Goal: Transaction & Acquisition: Purchase product/service

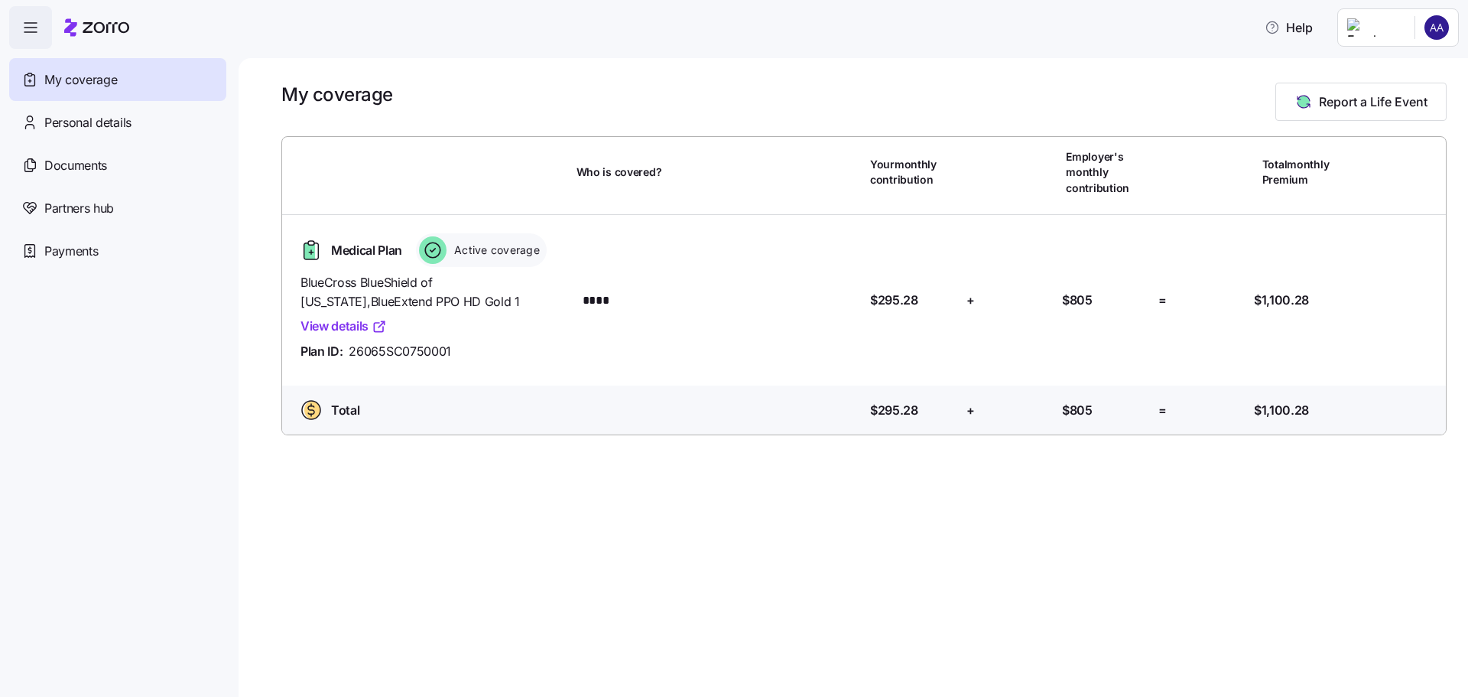
click at [1432, 20] on html "Help My coverage Personal details Documents Partners hub Payments My coverage R…" at bounding box center [734, 344] width 1468 height 688
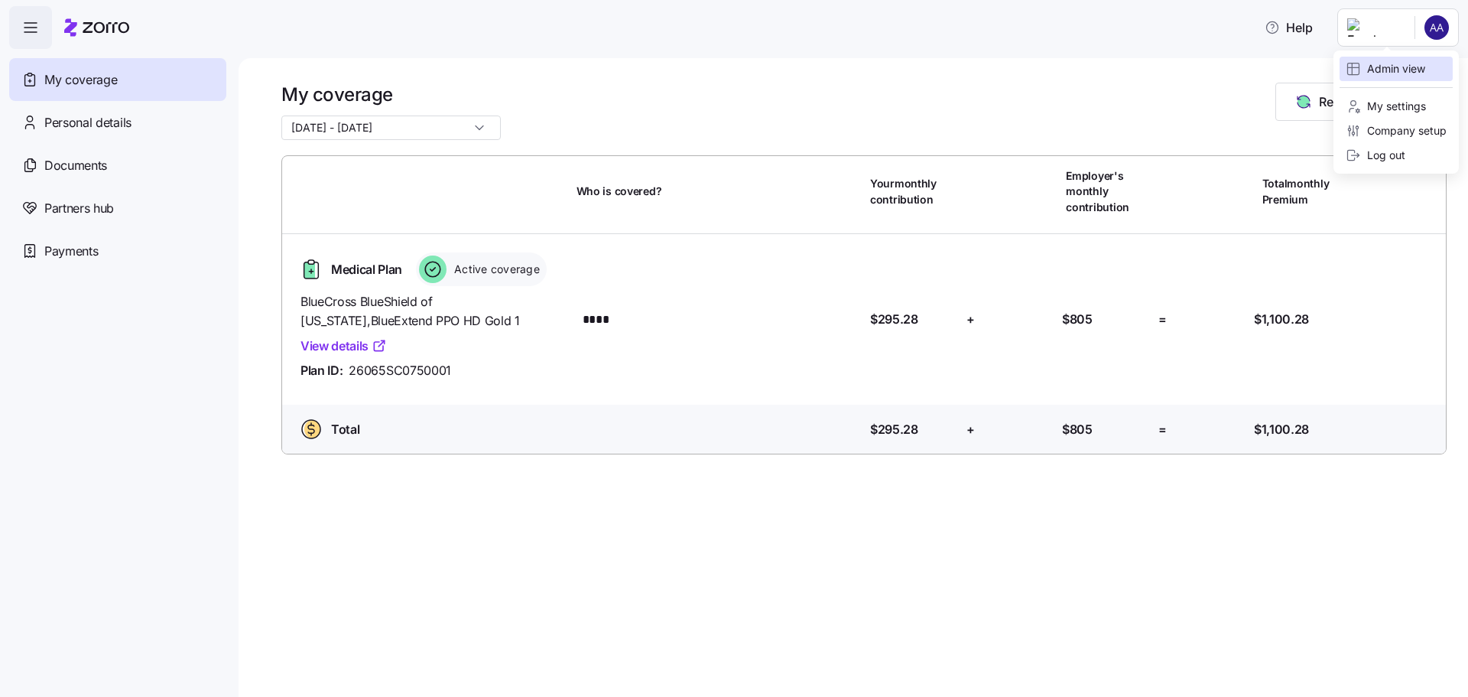
click at [1403, 76] on div "Admin view" at bounding box center [1386, 68] width 80 height 17
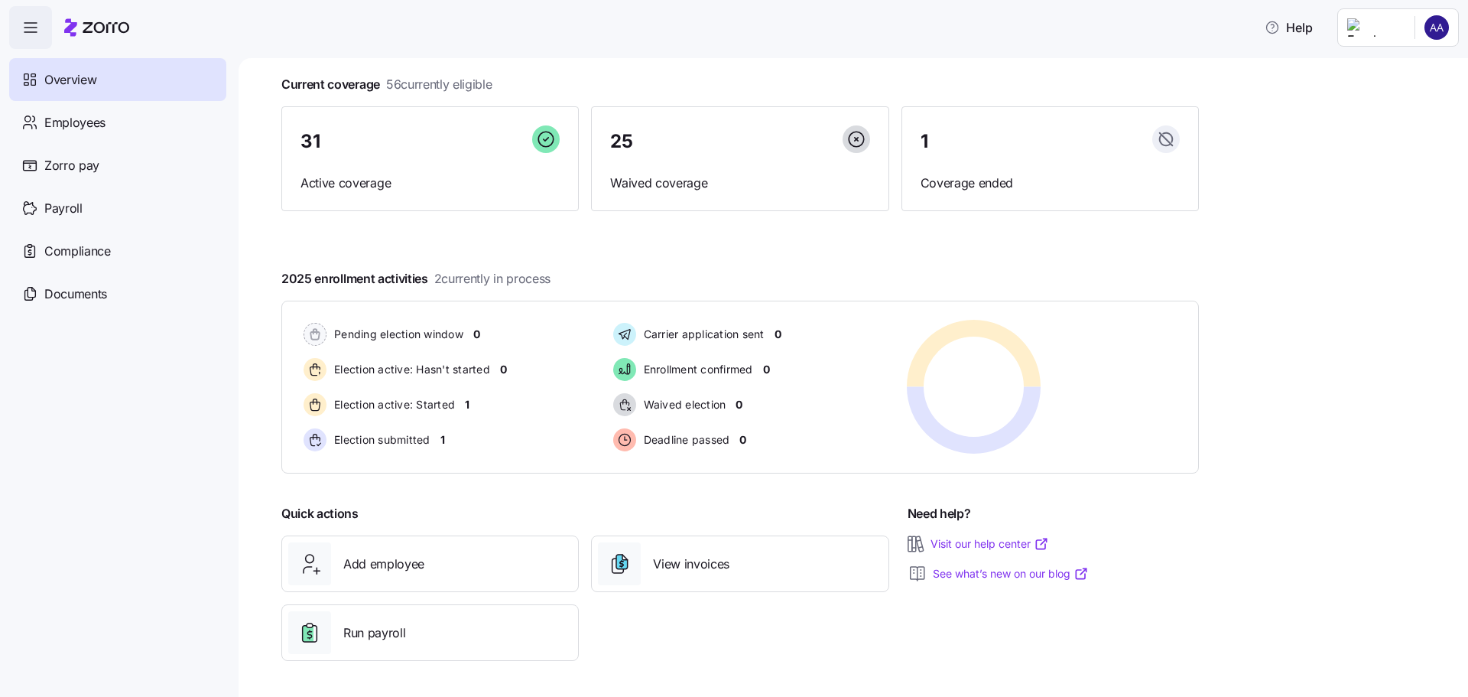
scroll to position [85, 0]
click at [80, 117] on span "Employees" at bounding box center [74, 122] width 61 height 19
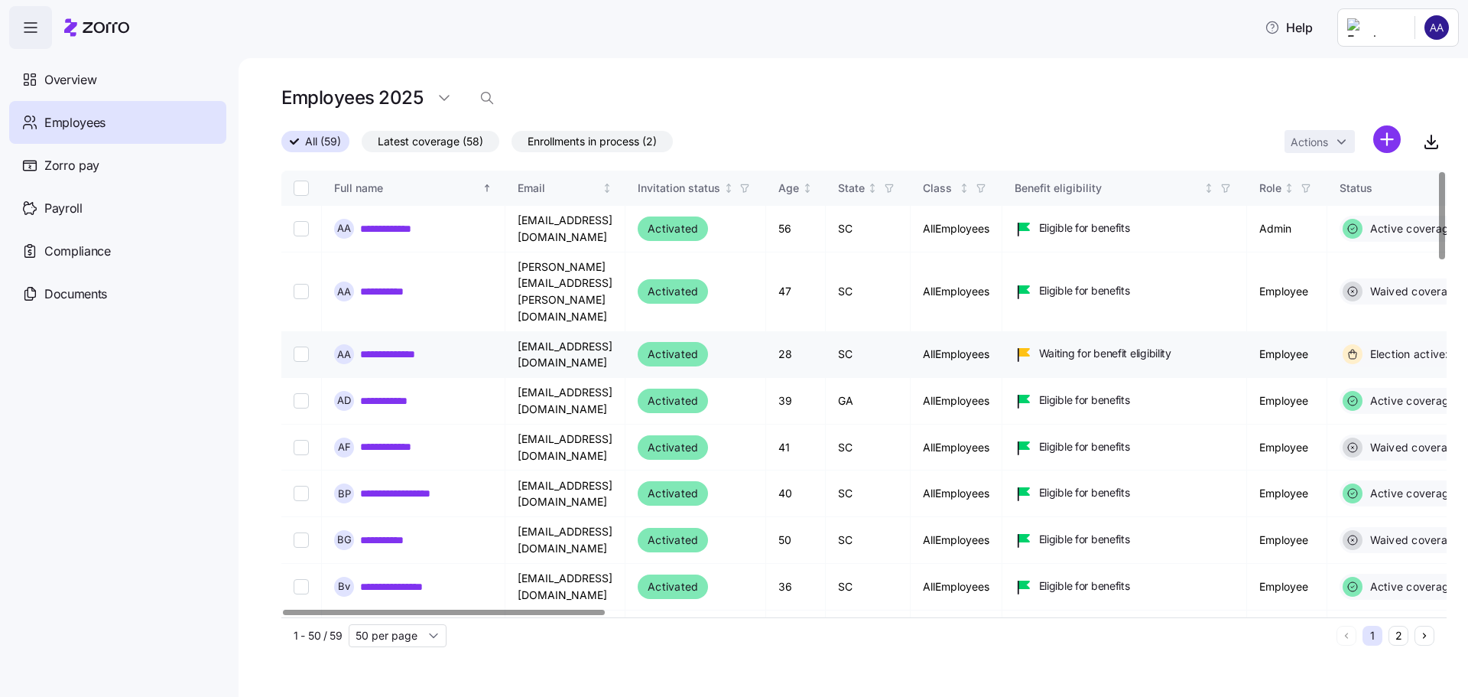
click at [304, 346] on input "Select record 3" at bounding box center [301, 353] width 15 height 15
checkbox input "true"
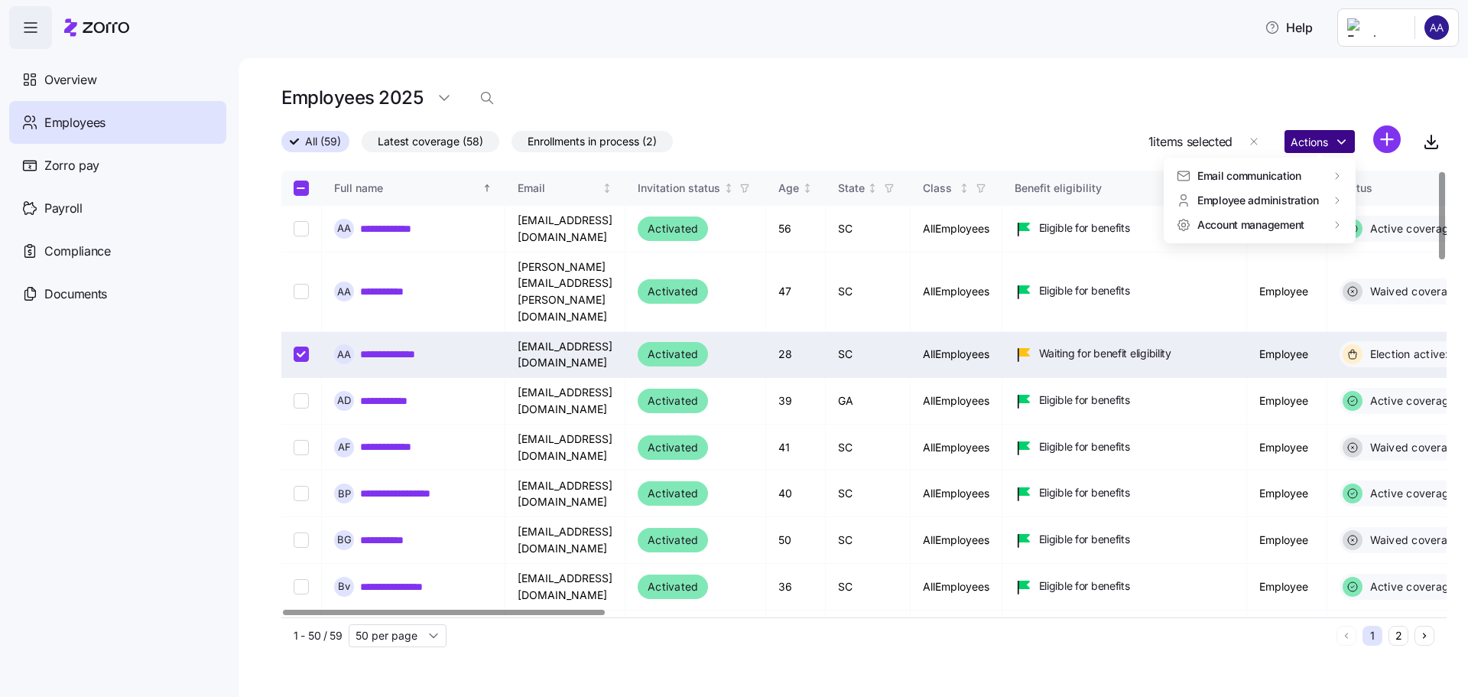
click at [1344, 139] on html "**********" at bounding box center [734, 344] width 1468 height 688
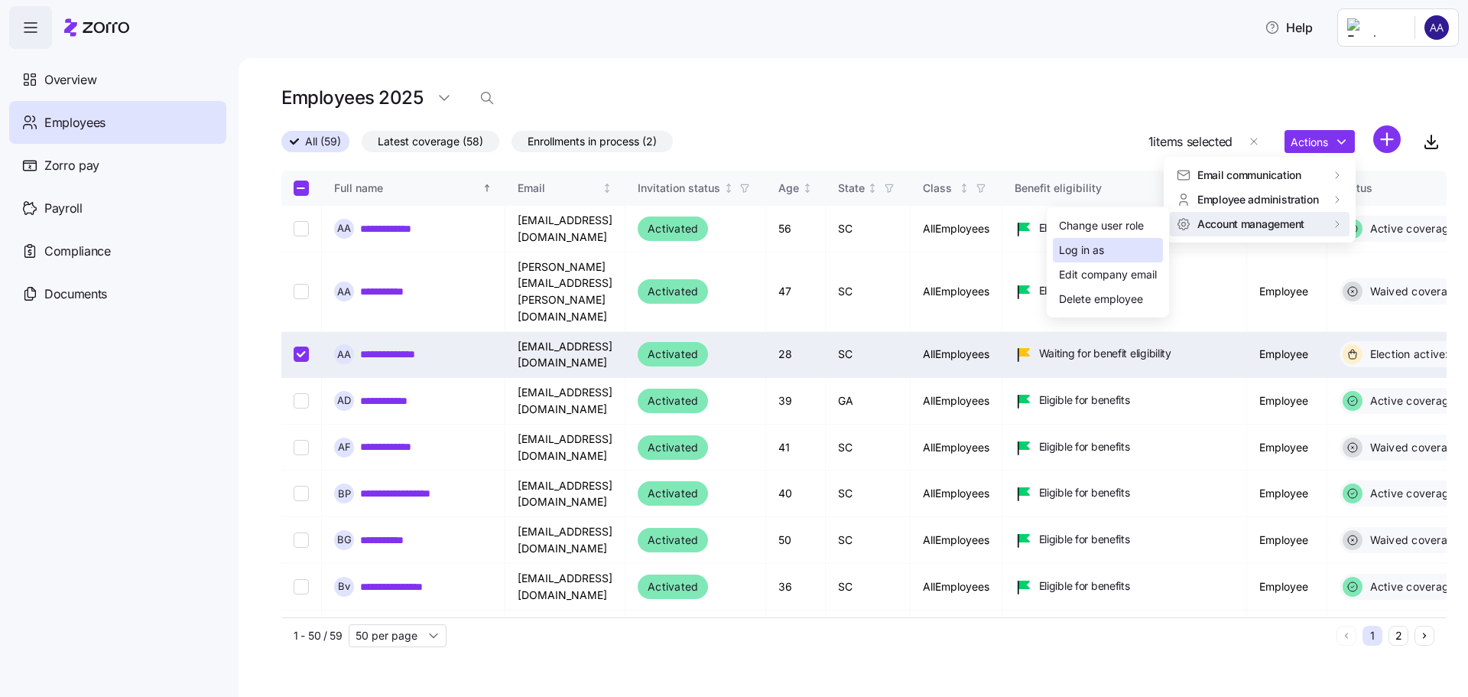
click at [1104, 245] on div "Log in as" at bounding box center [1081, 250] width 45 height 17
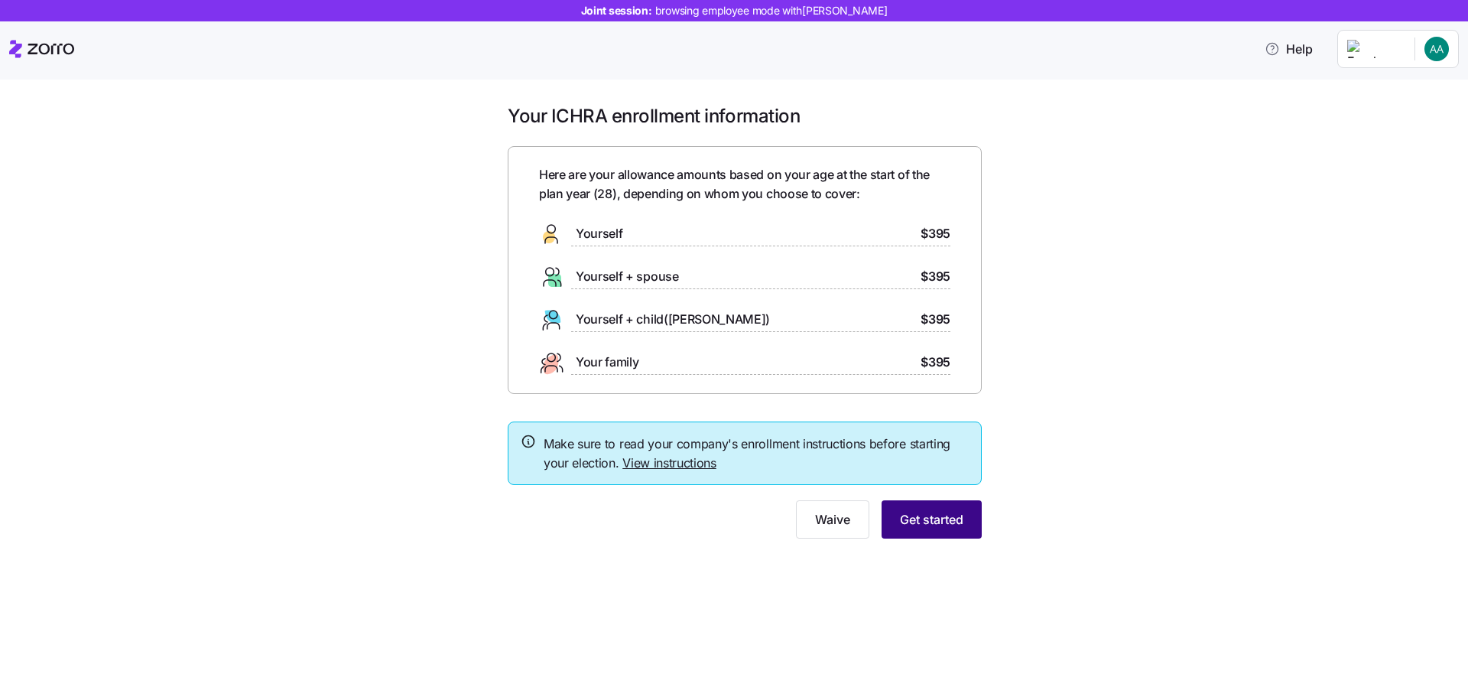
click at [936, 519] on span "Get started" at bounding box center [931, 519] width 63 height 18
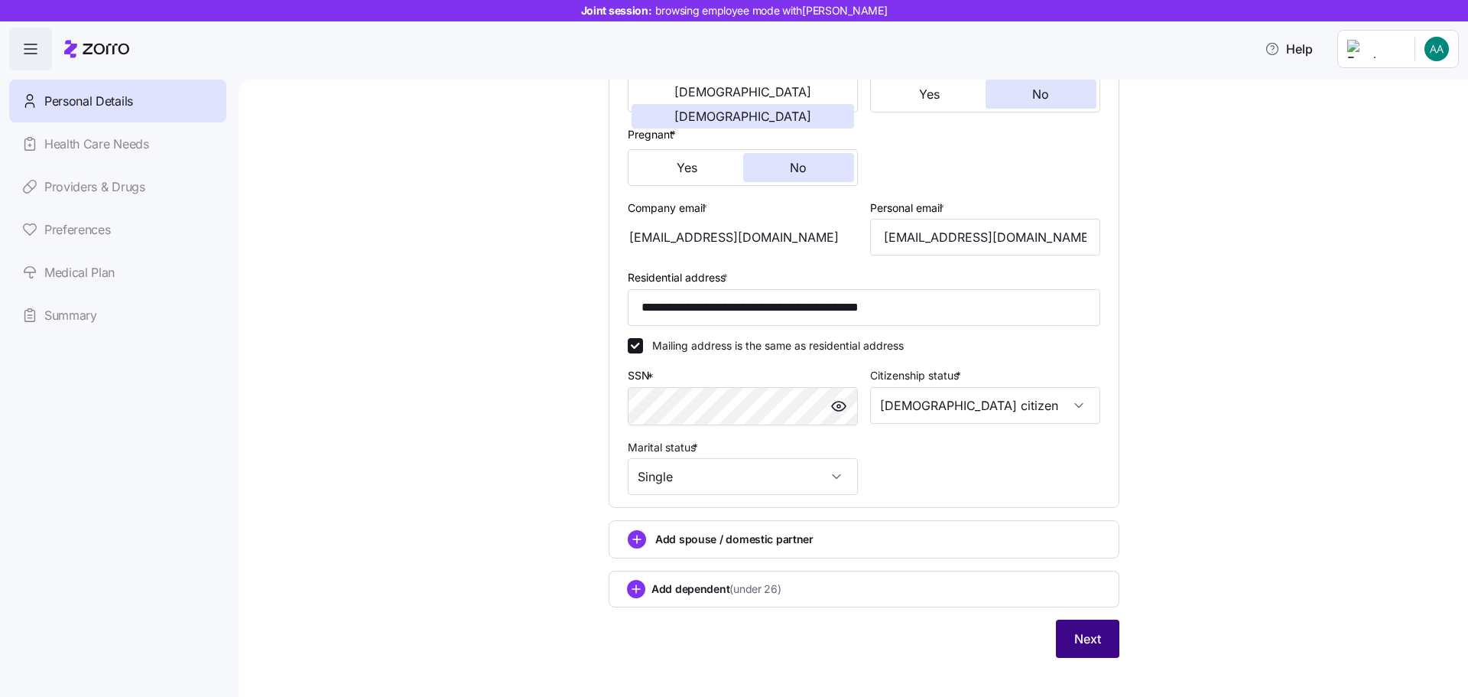
scroll to position [345, 0]
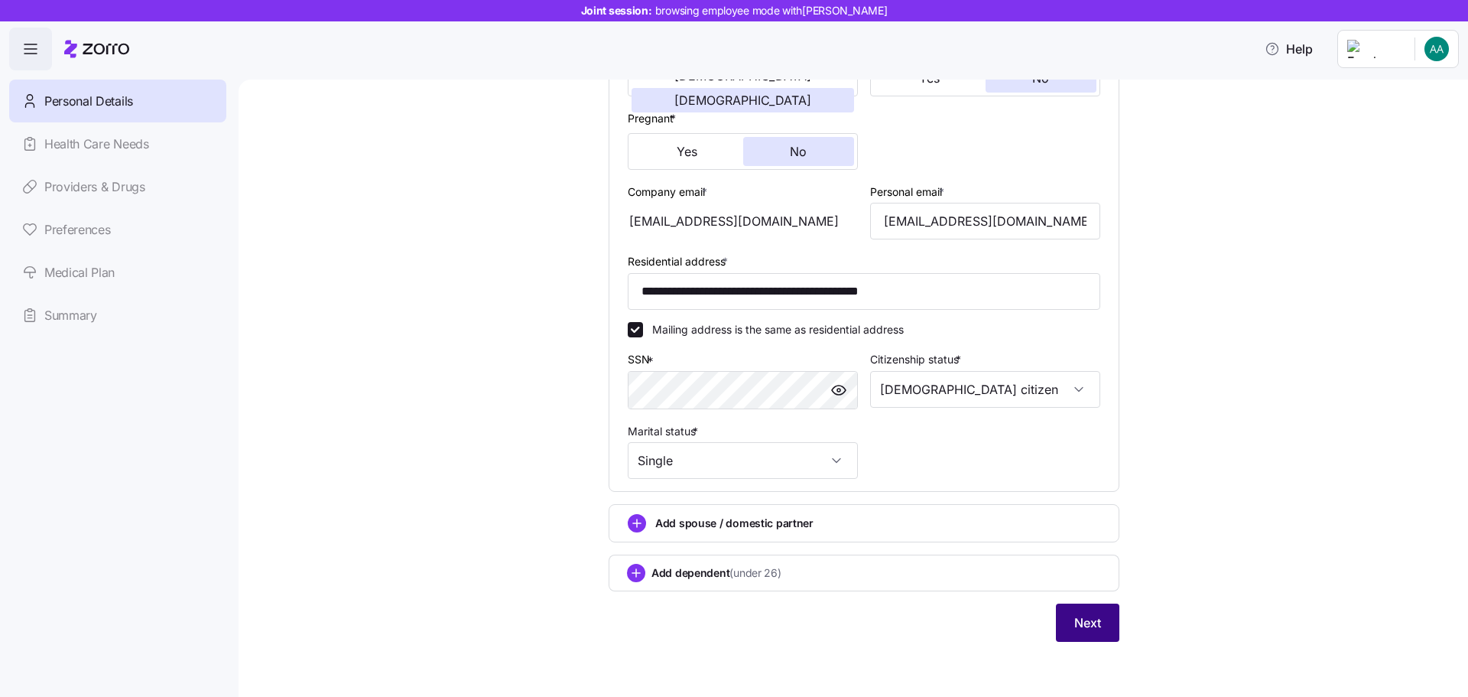
click at [1094, 623] on span "Next" at bounding box center [1088, 622] width 27 height 18
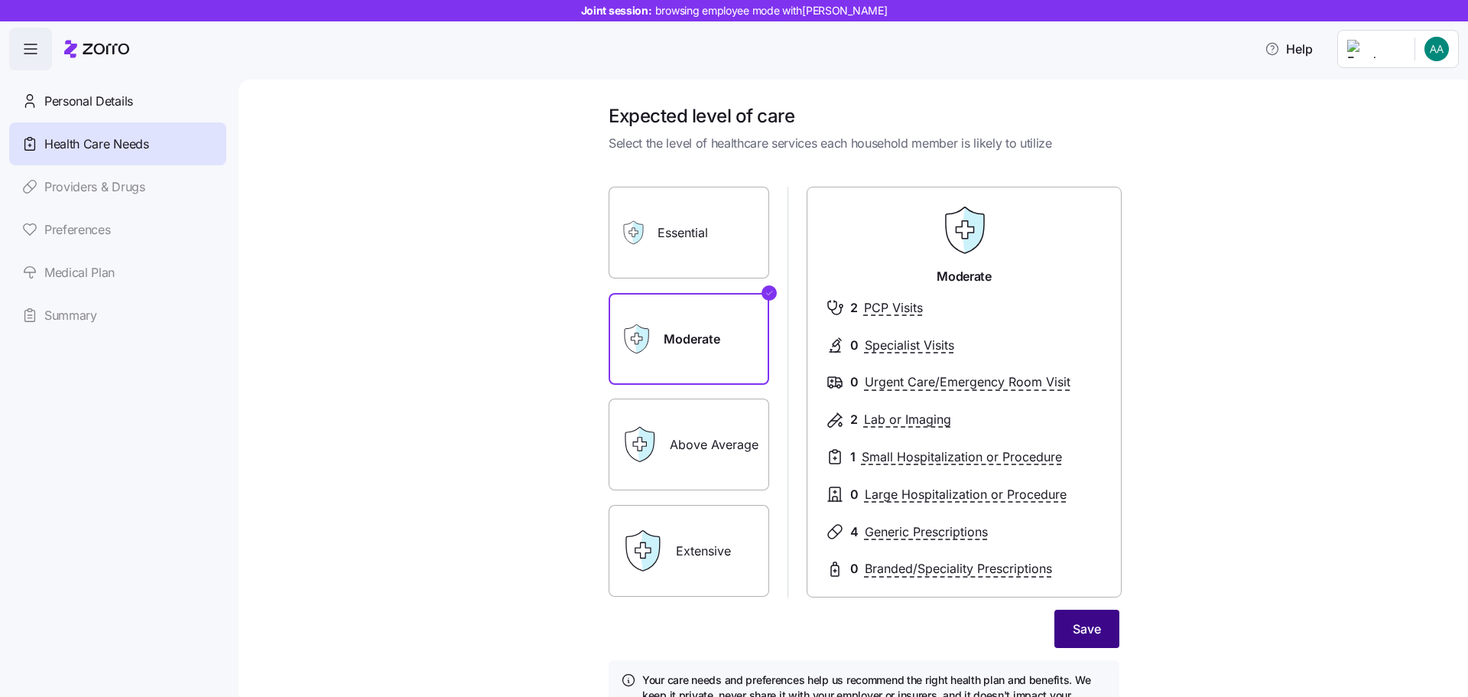
click at [1084, 624] on span "Save" at bounding box center [1087, 628] width 28 height 18
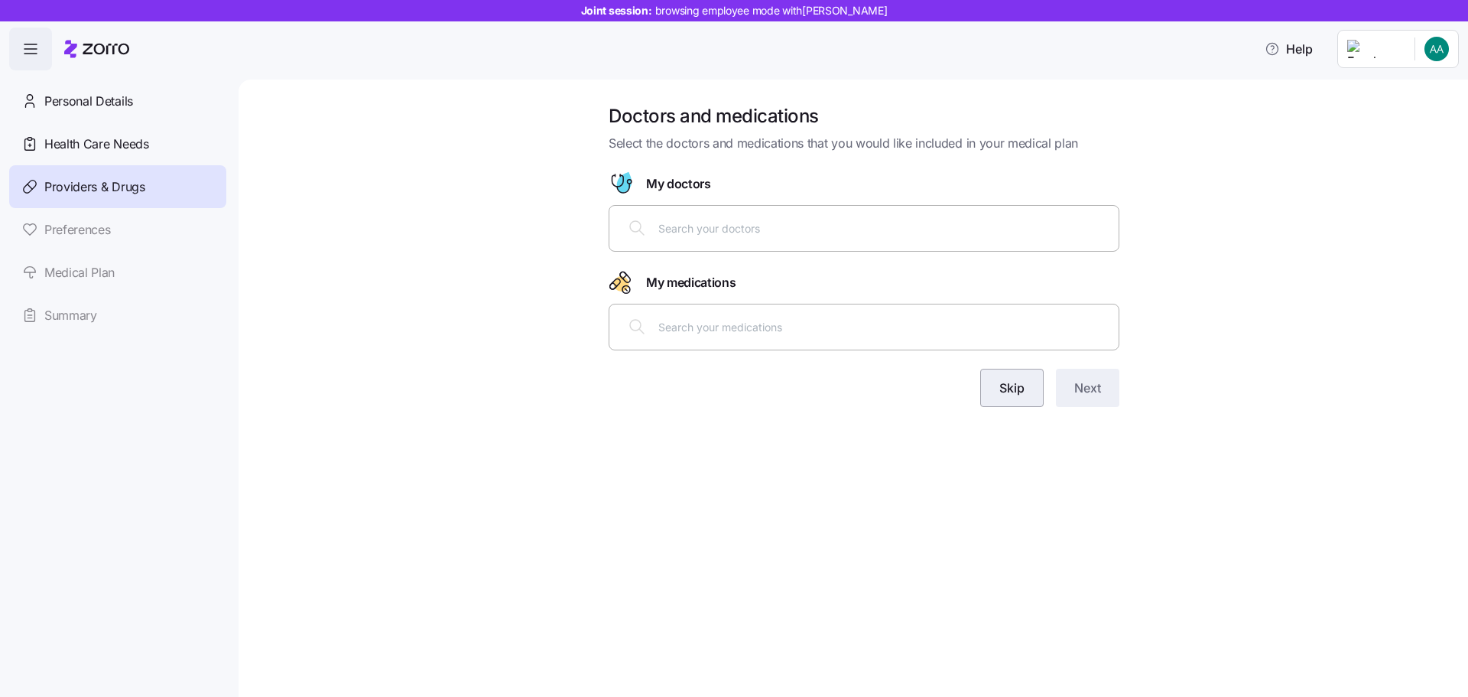
click at [1013, 391] on span "Skip" at bounding box center [1012, 388] width 25 height 18
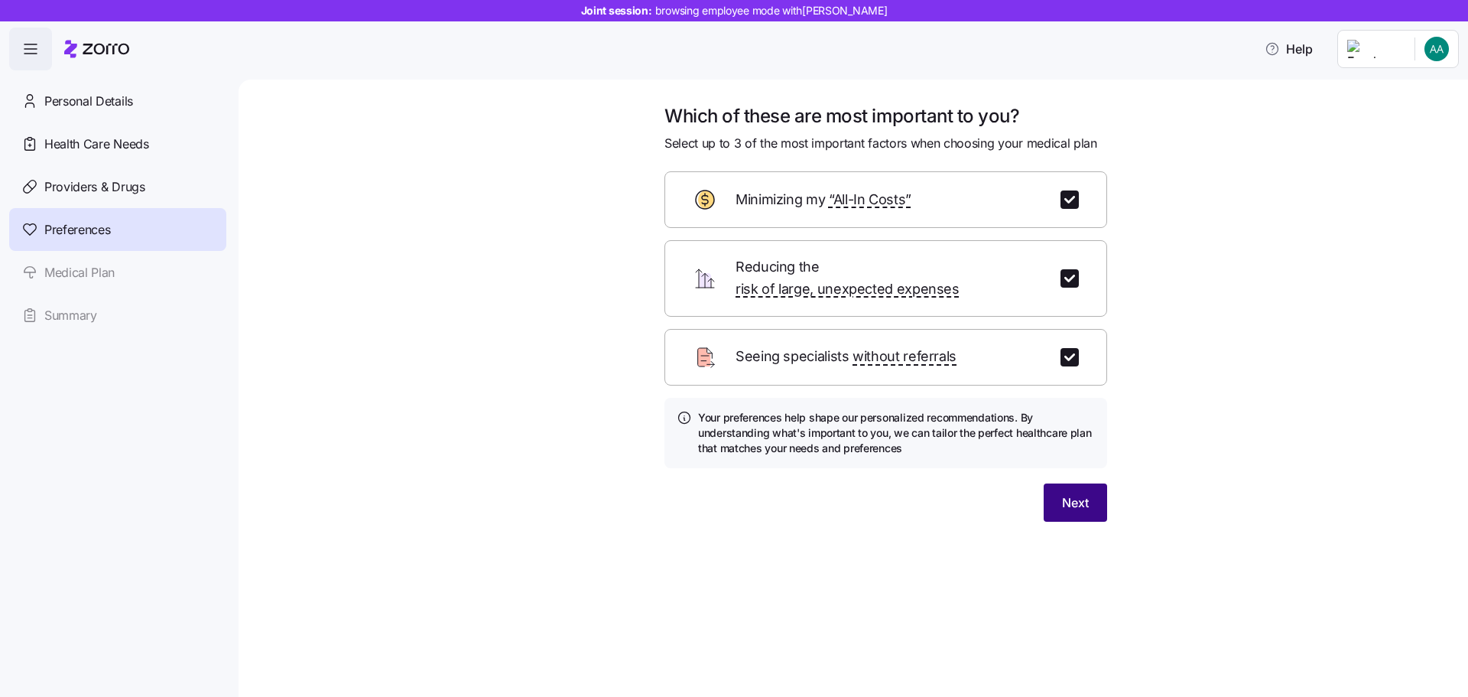
click at [1075, 493] on span "Next" at bounding box center [1075, 502] width 27 height 18
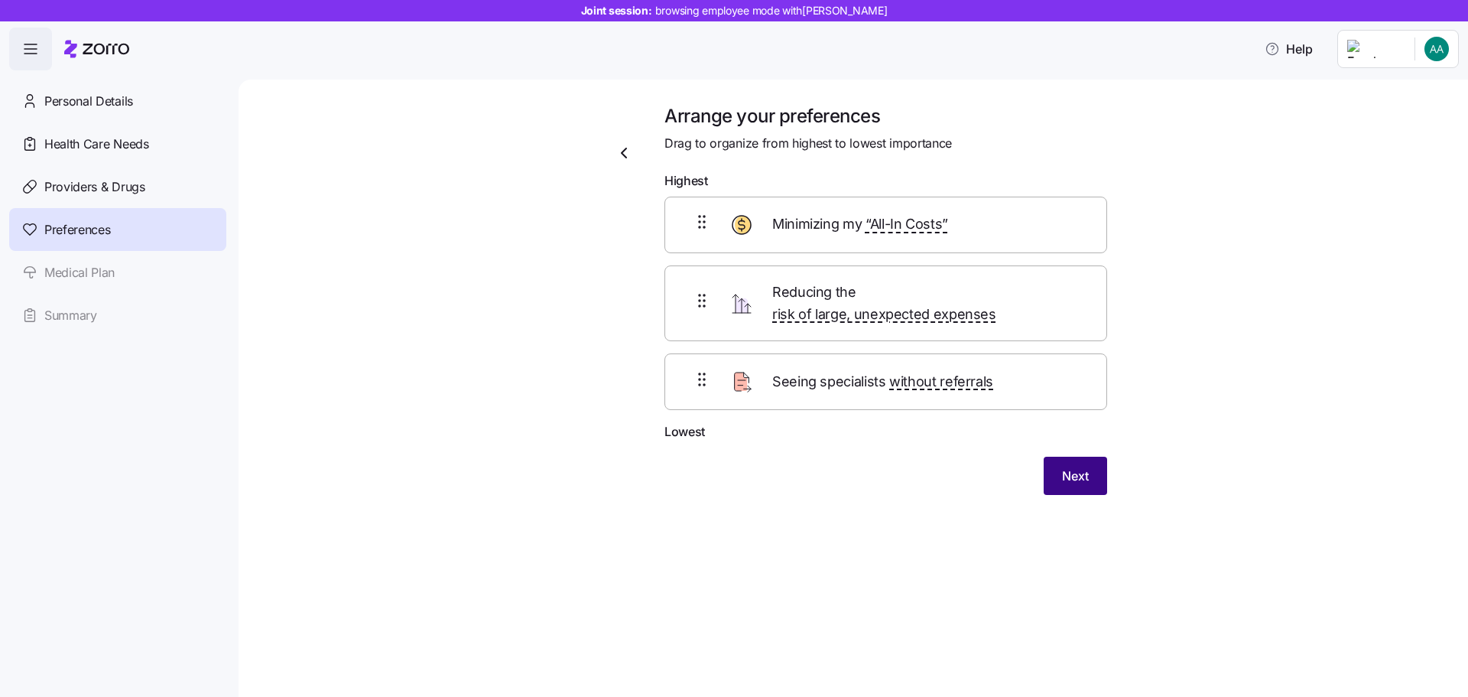
click at [1078, 467] on span "Next" at bounding box center [1075, 476] width 27 height 18
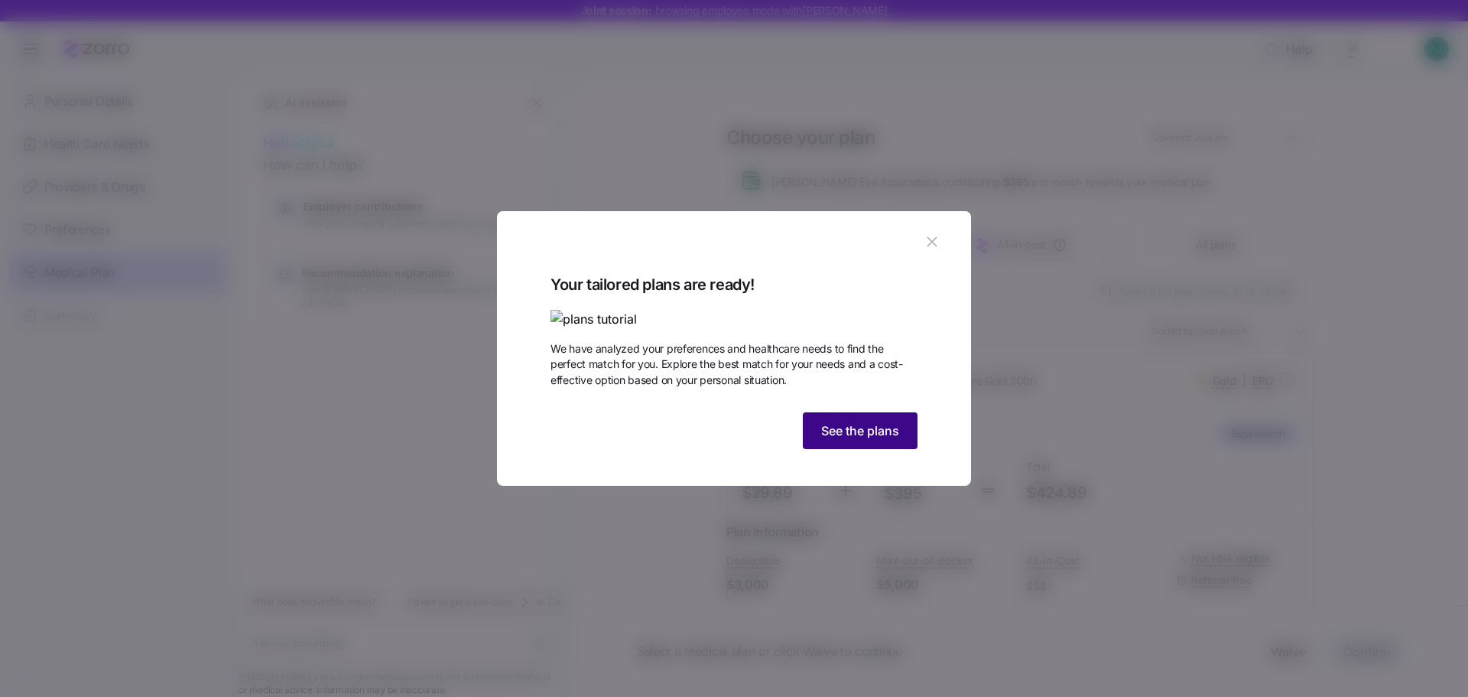
click at [854, 440] on span "See the plans" at bounding box center [860, 430] width 78 height 18
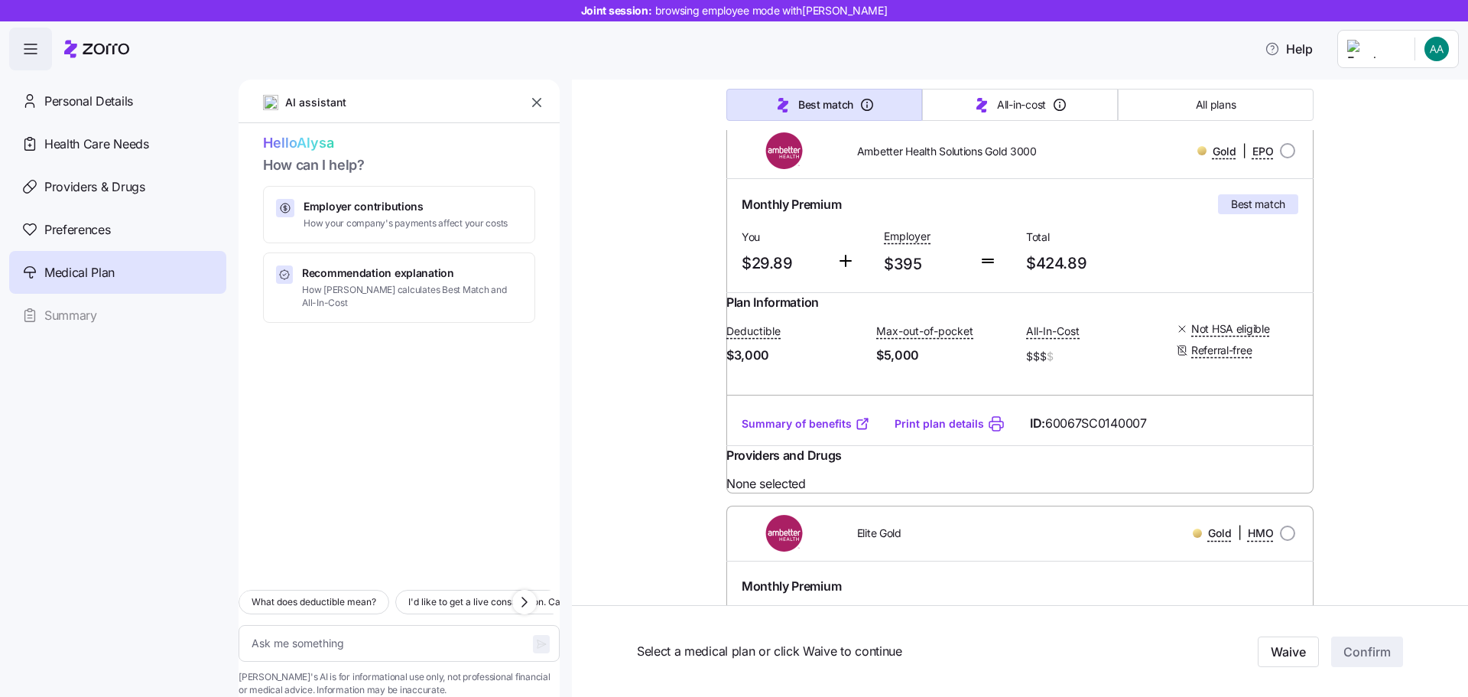
scroll to position [76, 0]
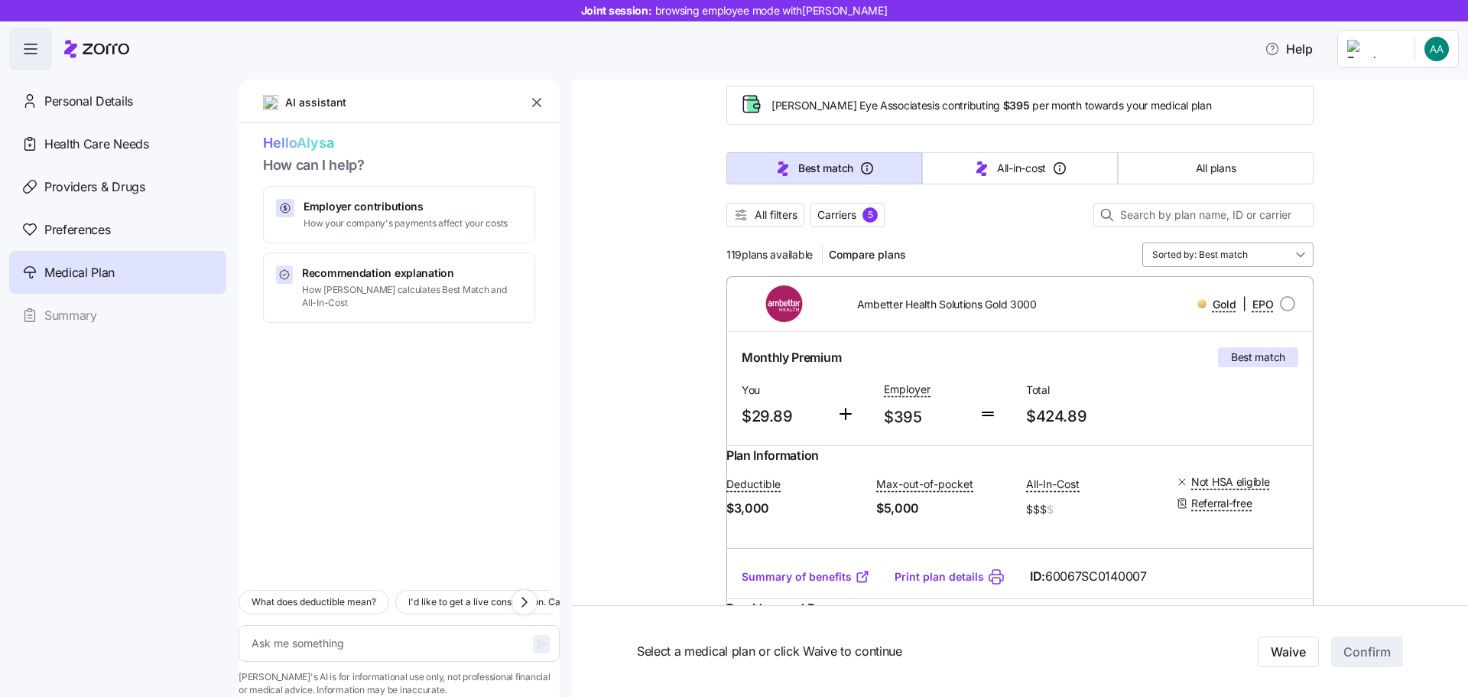
click at [1289, 252] on input "Sorted by: Best match" at bounding box center [1228, 254] width 171 height 24
click at [1289, 252] on div "Sorted by: Best match" at bounding box center [1228, 254] width 171 height 24
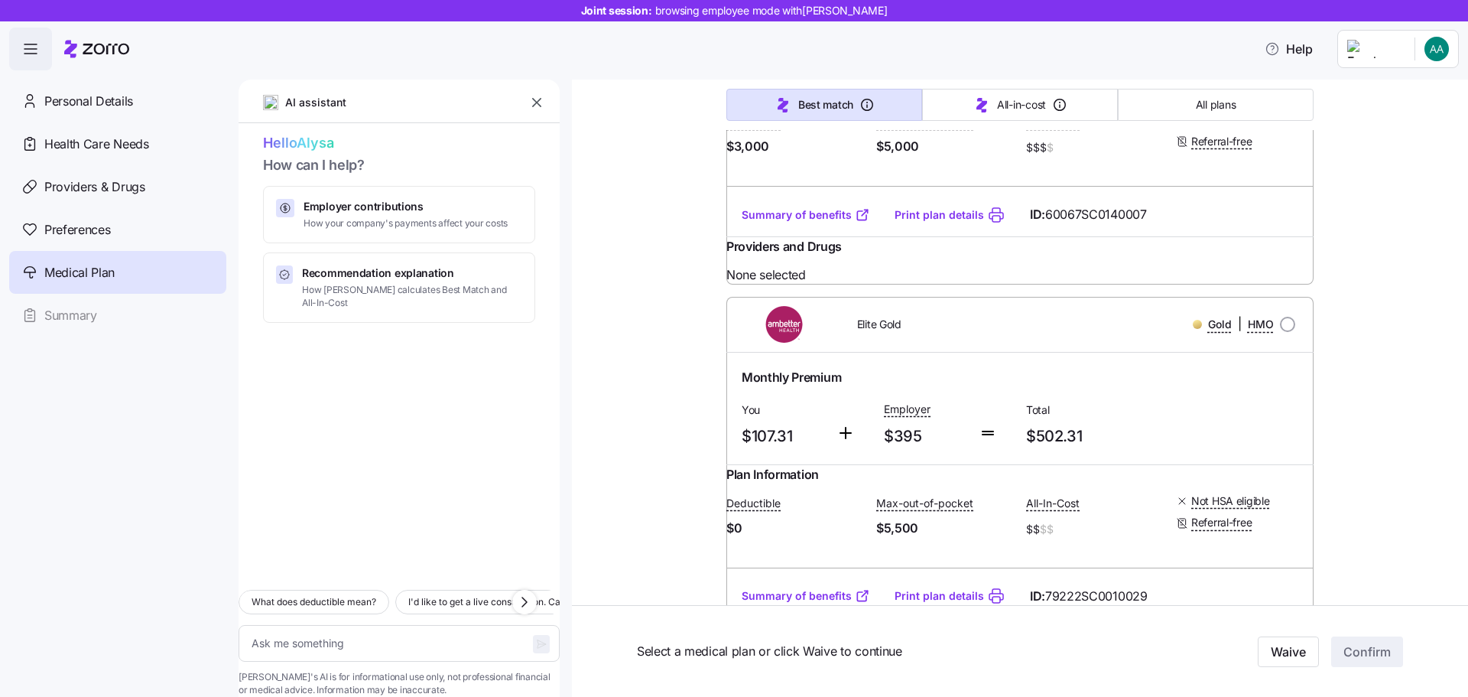
scroll to position [0, 0]
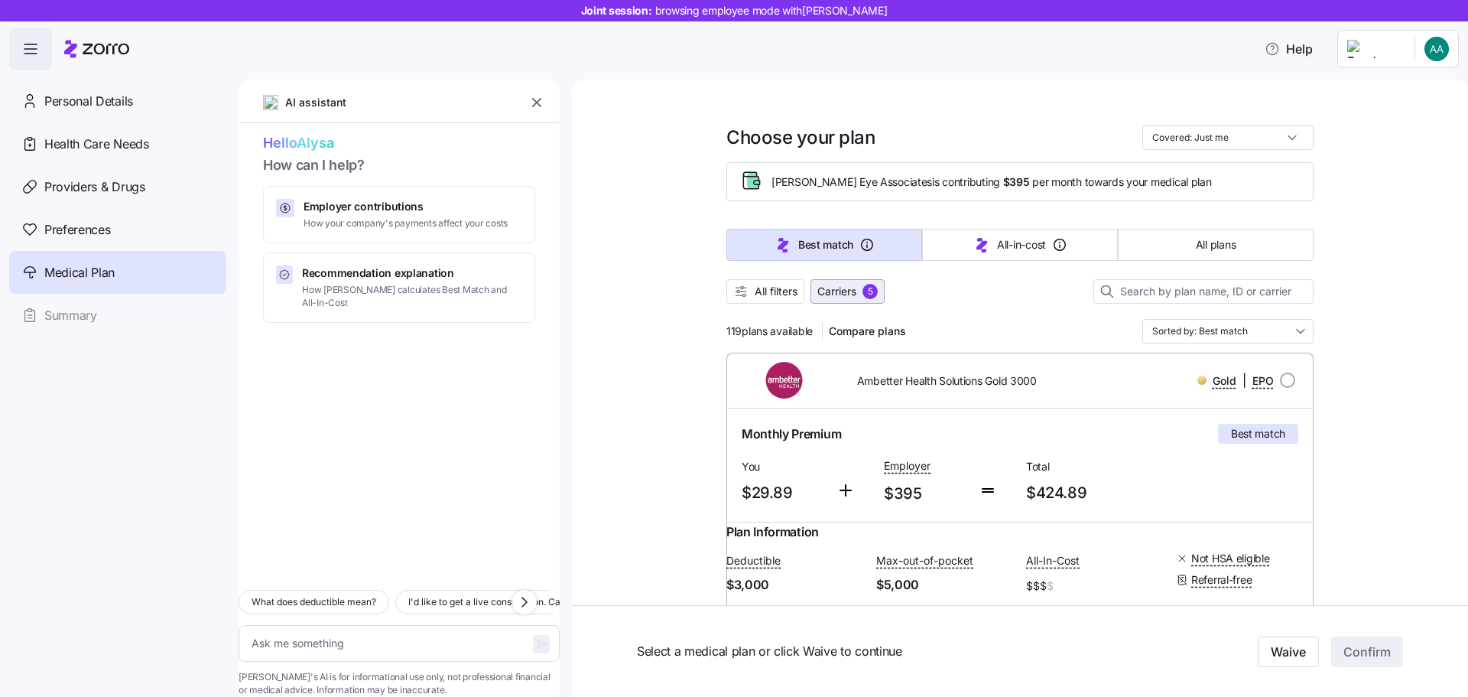
click at [843, 292] on span "Carriers" at bounding box center [837, 291] width 39 height 15
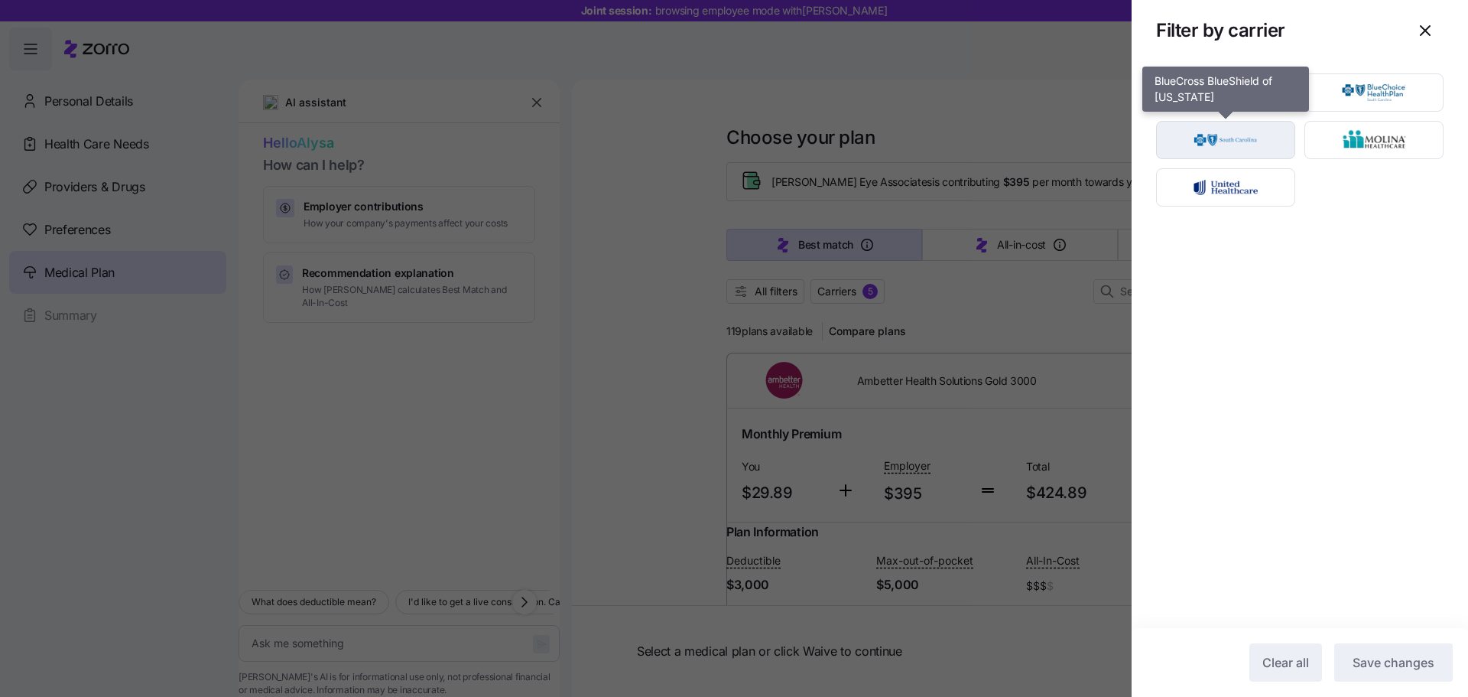
click at [1227, 136] on img "button" at bounding box center [1226, 140] width 112 height 31
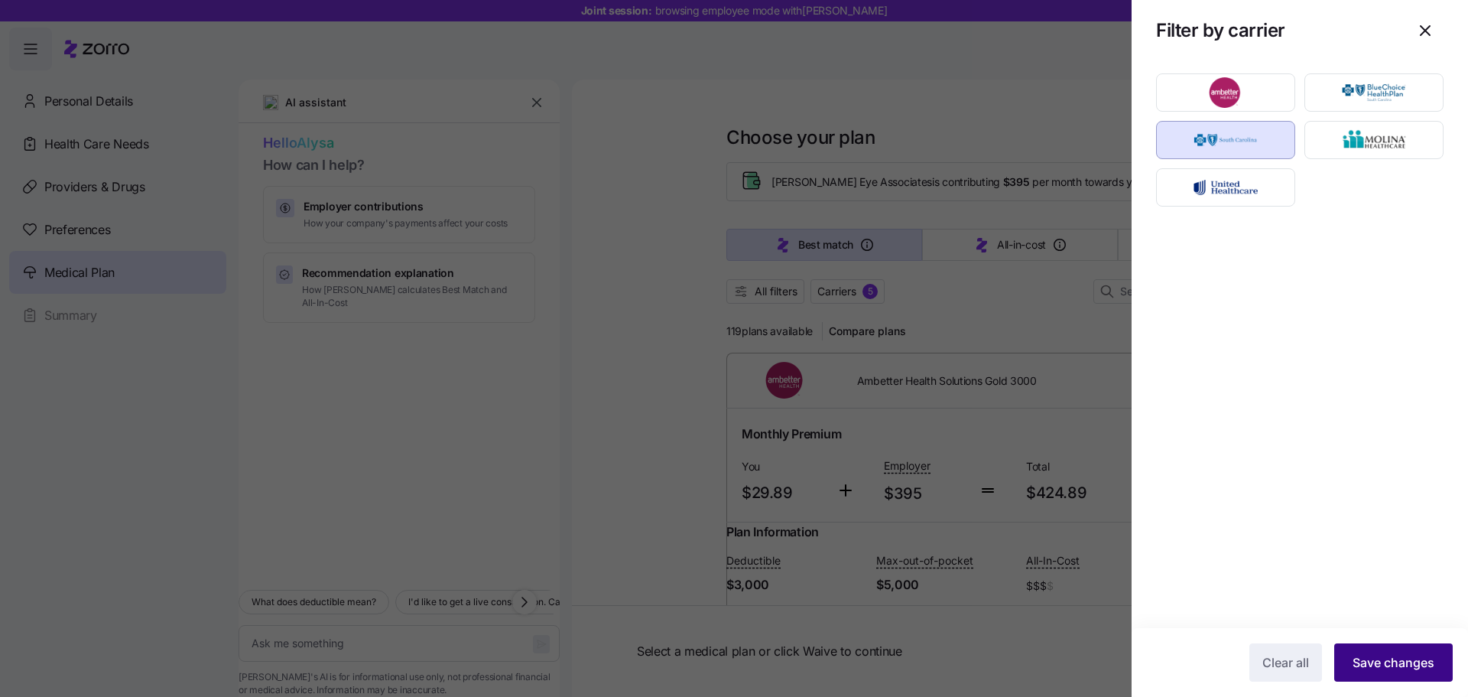
click at [1384, 668] on span "Save changes" at bounding box center [1394, 662] width 82 height 18
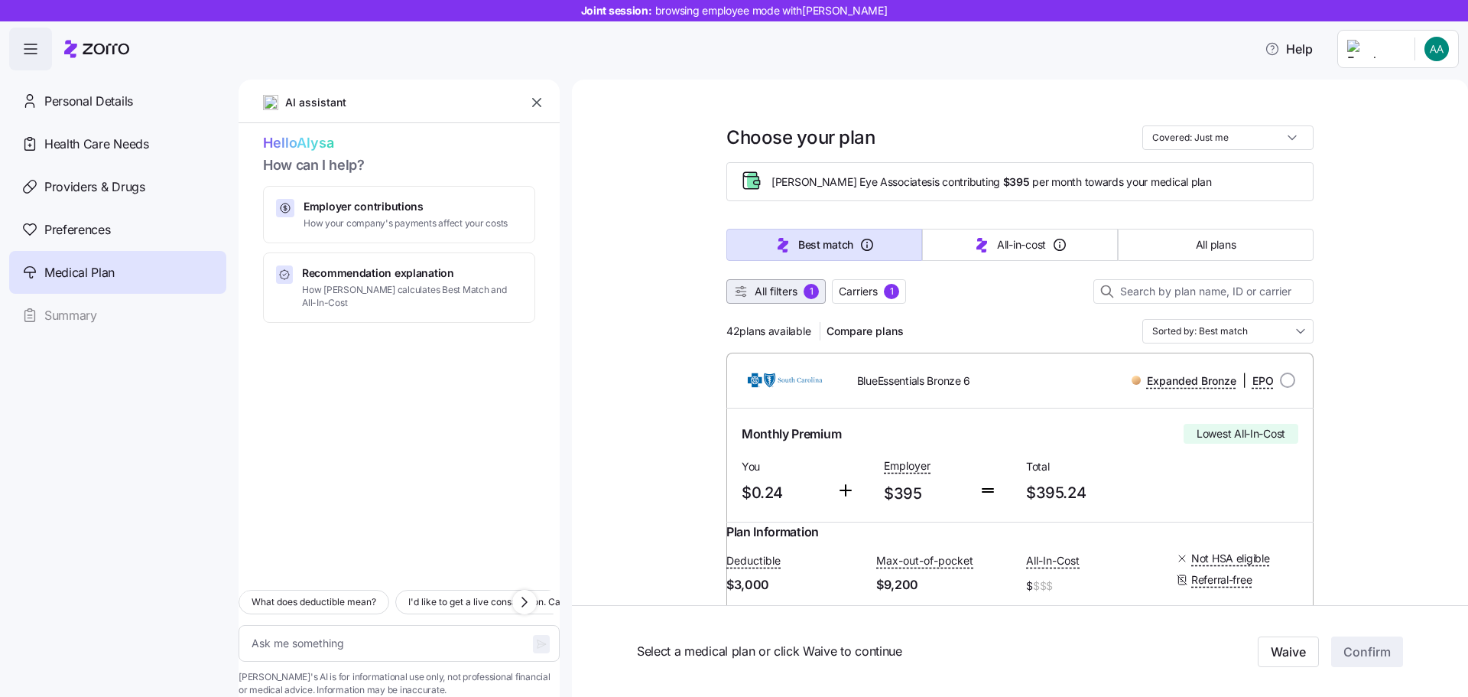
click at [779, 294] on span "All filters" at bounding box center [776, 291] width 43 height 15
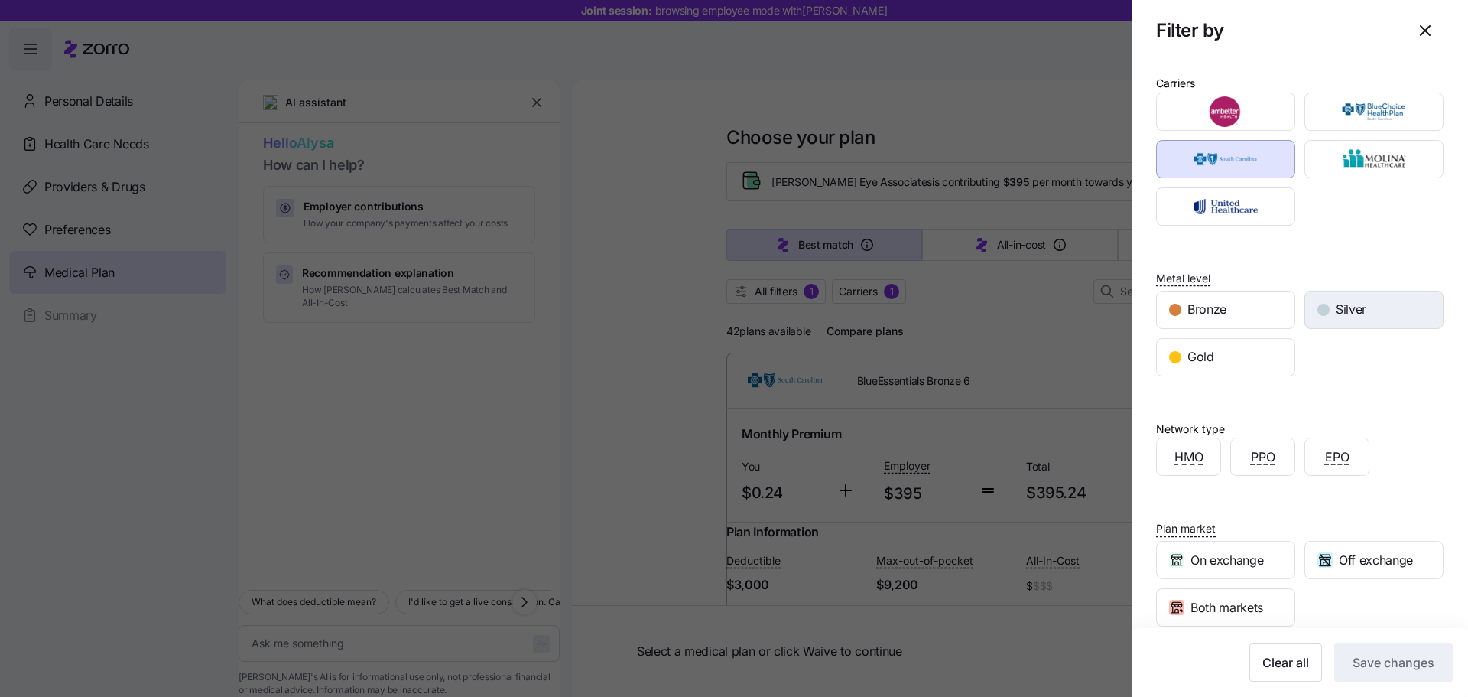
click at [1357, 311] on span "Silver" at bounding box center [1351, 309] width 31 height 19
click at [1380, 663] on span "Save changes" at bounding box center [1394, 662] width 82 height 18
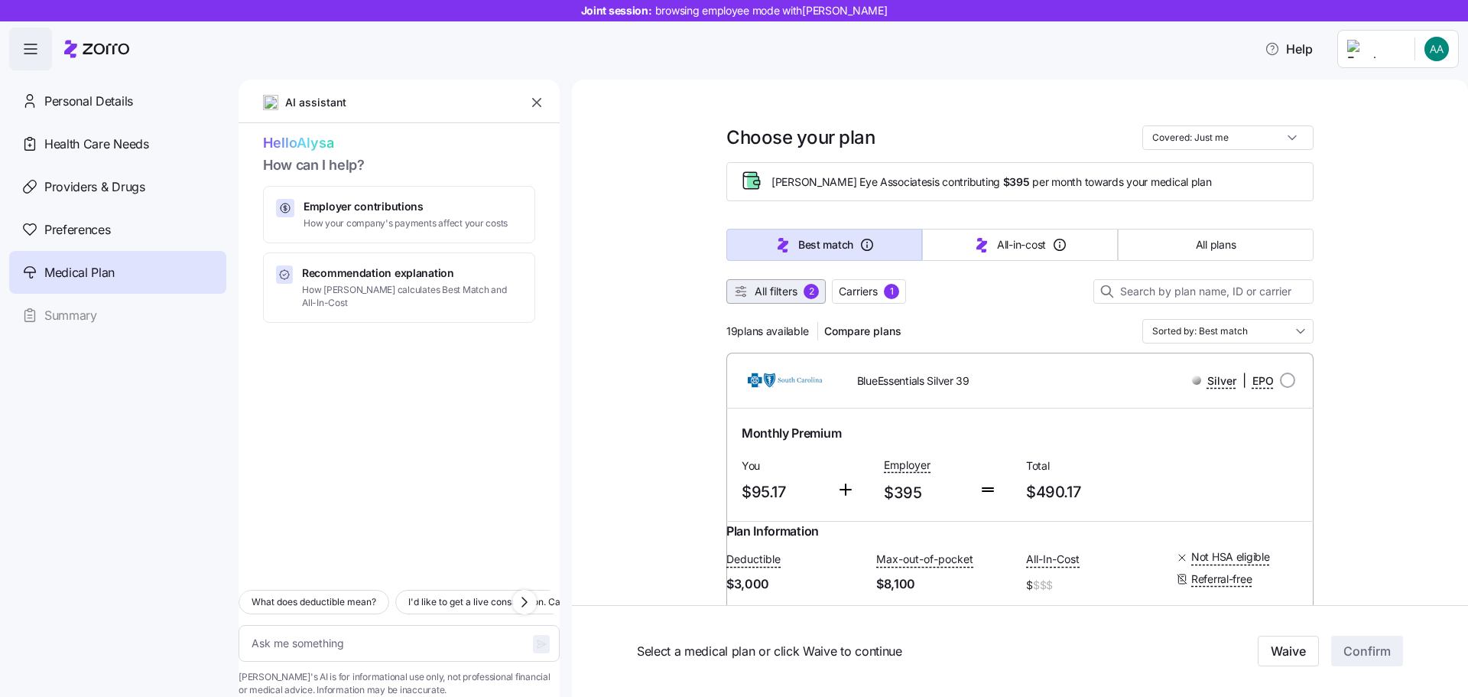
click at [786, 288] on span "All filters" at bounding box center [776, 291] width 43 height 15
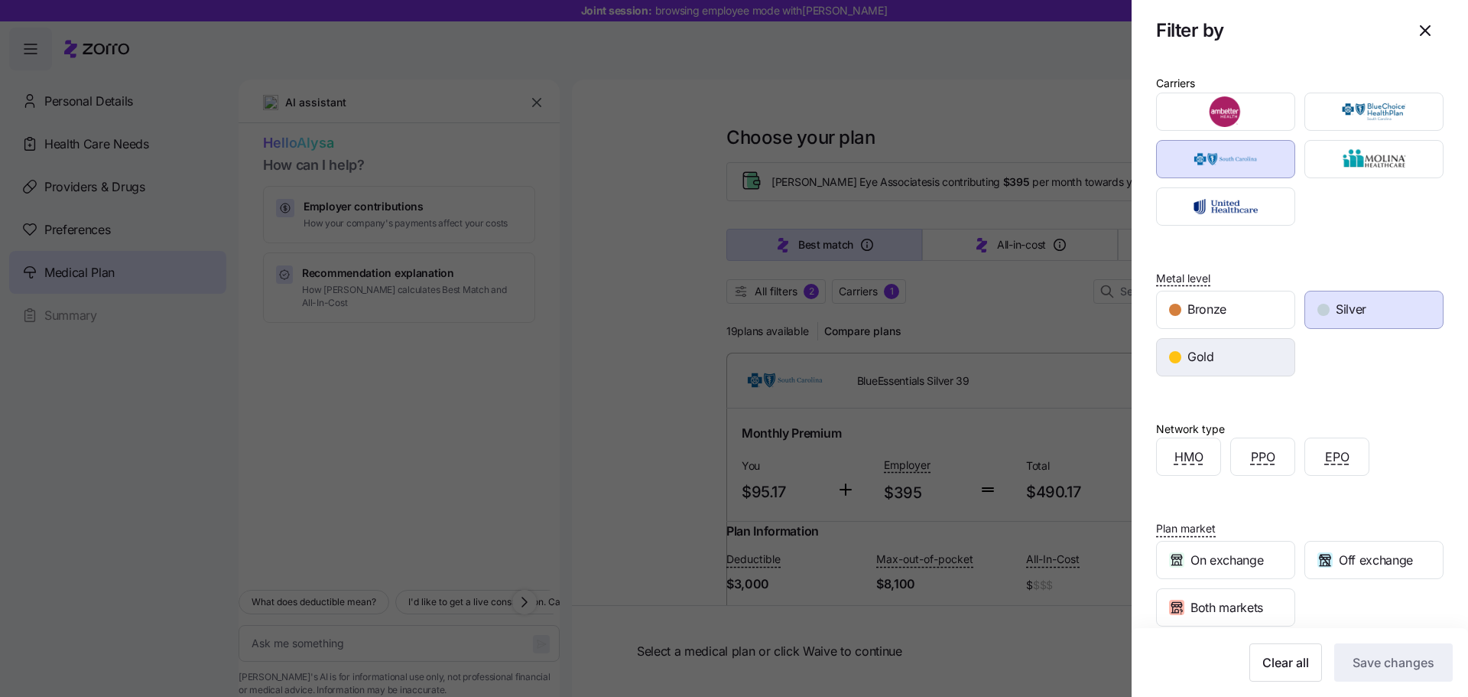
click at [1212, 356] on span "Gold" at bounding box center [1201, 356] width 27 height 19
click at [1396, 661] on span "Save changes" at bounding box center [1394, 662] width 82 height 18
type textarea "x"
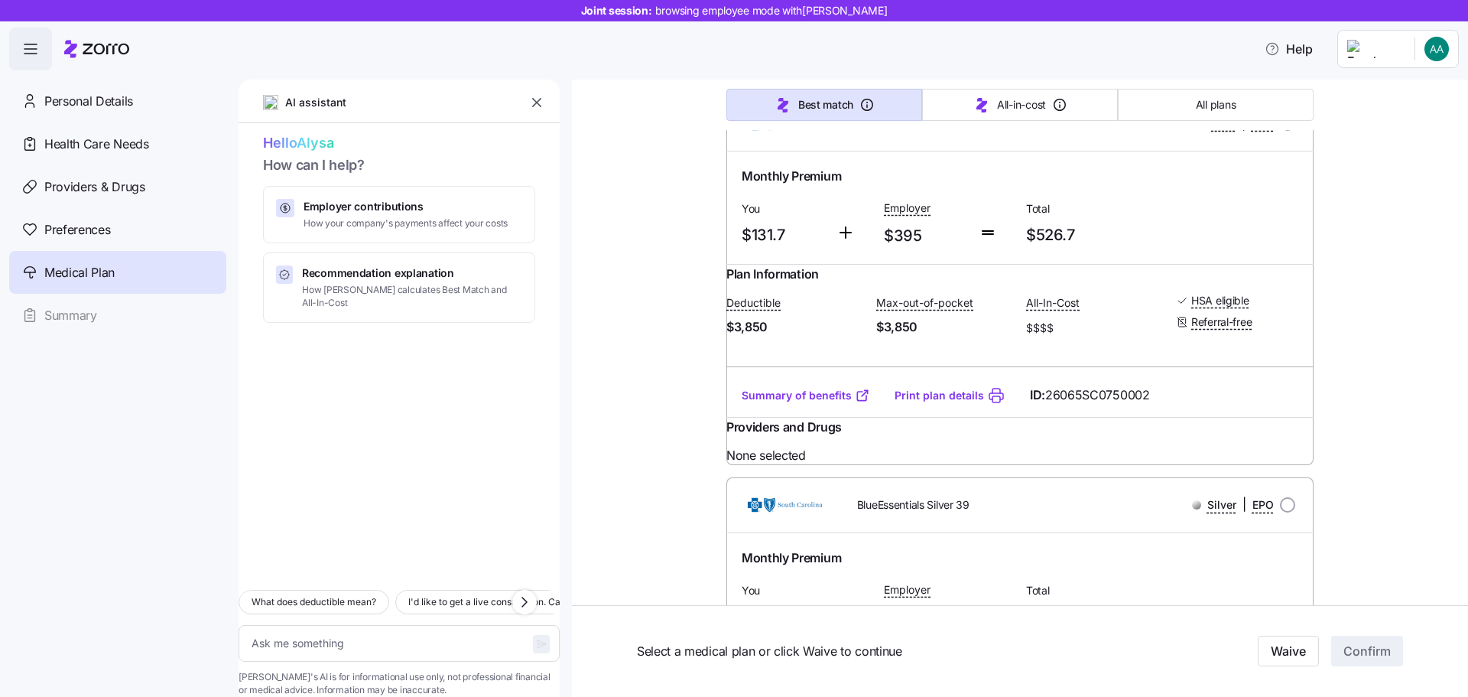
scroll to position [994, 0]
